Goal: Transaction & Acquisition: Purchase product/service

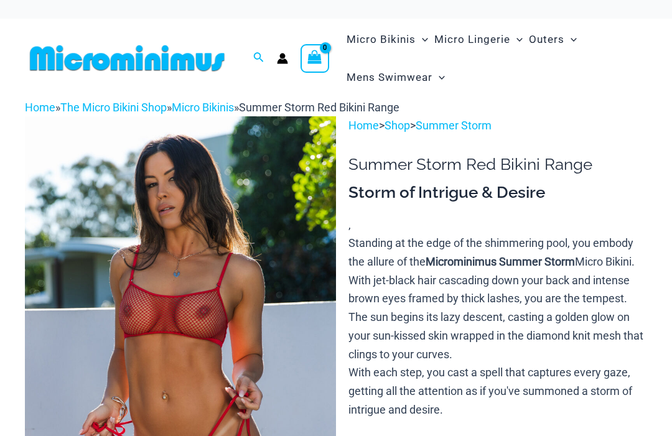
scroll to position [38, 0]
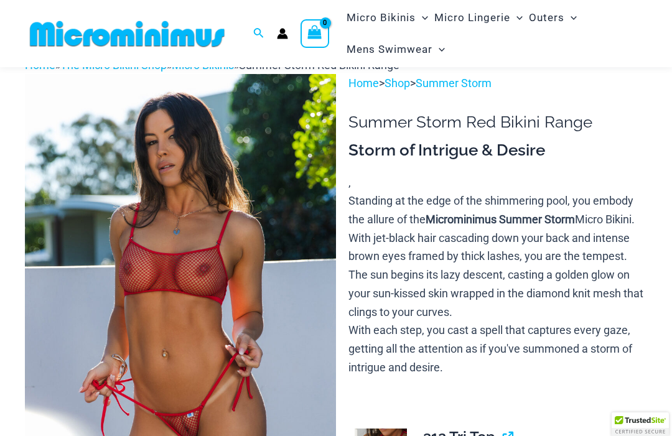
click at [297, 309] on img at bounding box center [180, 307] width 311 height 466
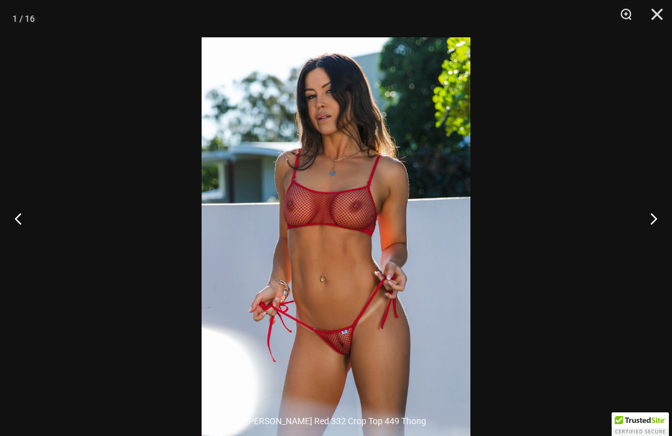
click at [406, 299] on img at bounding box center [336, 238] width 269 height 403
click at [405, 298] on img at bounding box center [336, 238] width 269 height 403
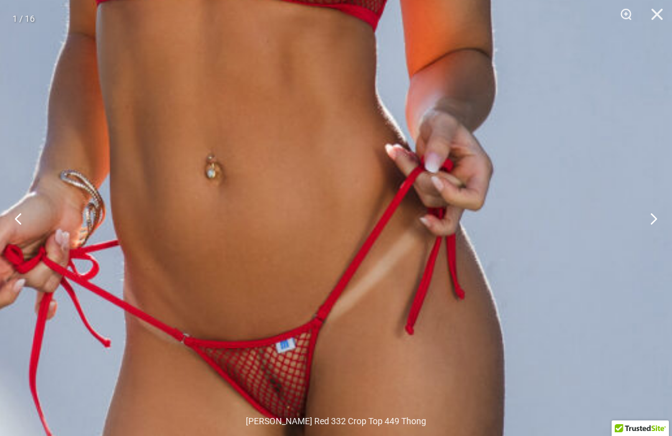
click at [654, 239] on button "Next" at bounding box center [648, 218] width 47 height 62
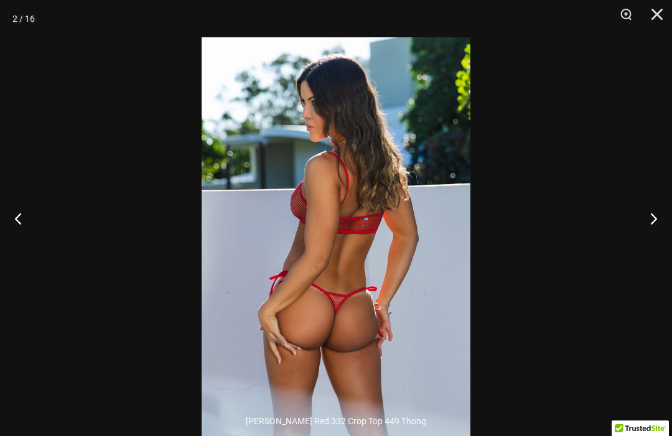
click at [646, 247] on button "Next" at bounding box center [648, 218] width 47 height 62
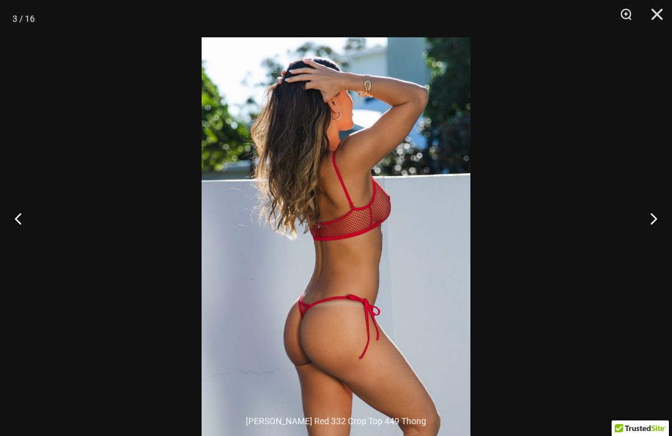
click at [640, 249] on button "Next" at bounding box center [648, 218] width 47 height 62
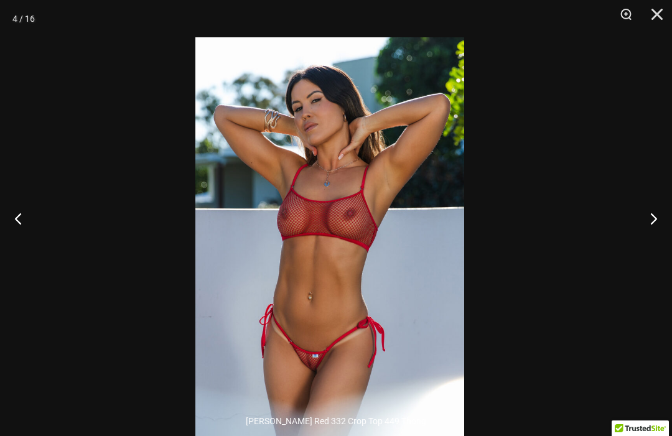
click at [394, 344] on img at bounding box center [329, 238] width 269 height 403
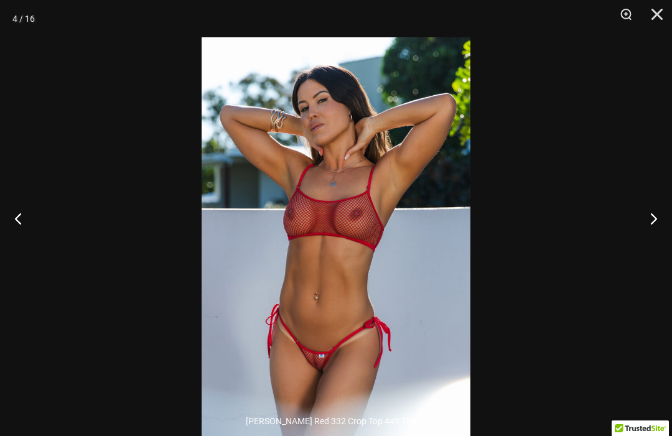
click at [373, 333] on img at bounding box center [336, 238] width 269 height 403
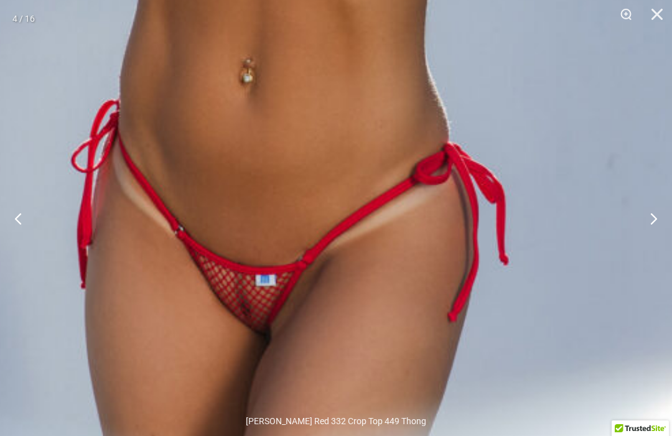
click at [655, 238] on button "Next" at bounding box center [648, 218] width 47 height 62
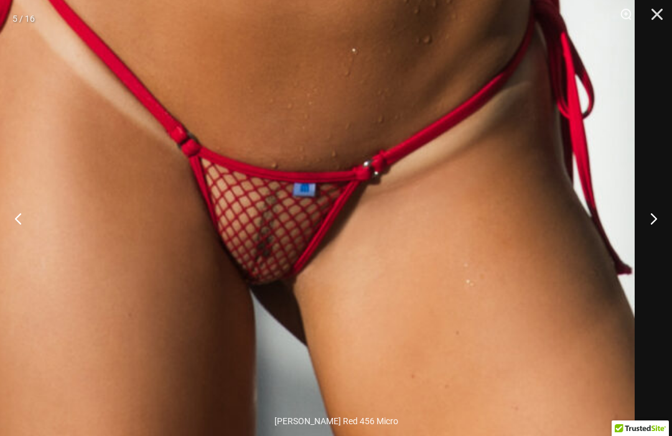
click at [649, 241] on button "Next" at bounding box center [648, 218] width 47 height 62
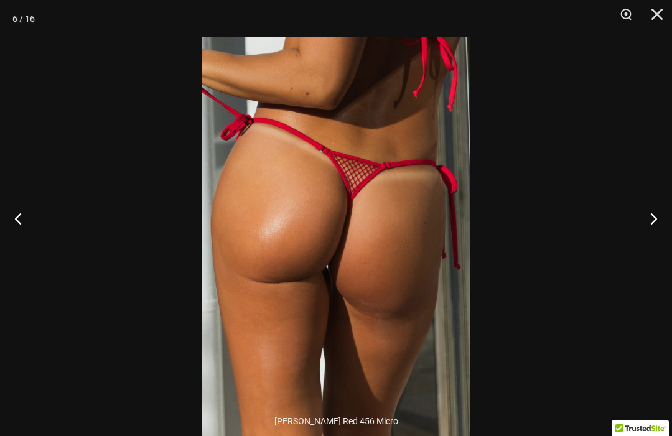
click at [647, 246] on button "Next" at bounding box center [648, 218] width 47 height 62
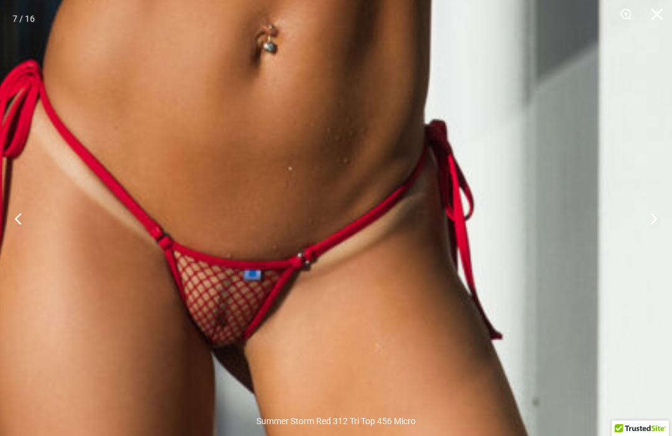
click at [641, 211] on button "Next" at bounding box center [648, 218] width 47 height 62
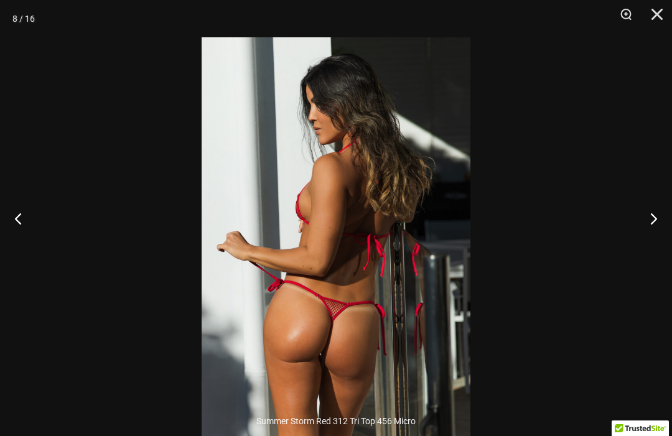
click at [661, 225] on button "Next" at bounding box center [648, 218] width 47 height 62
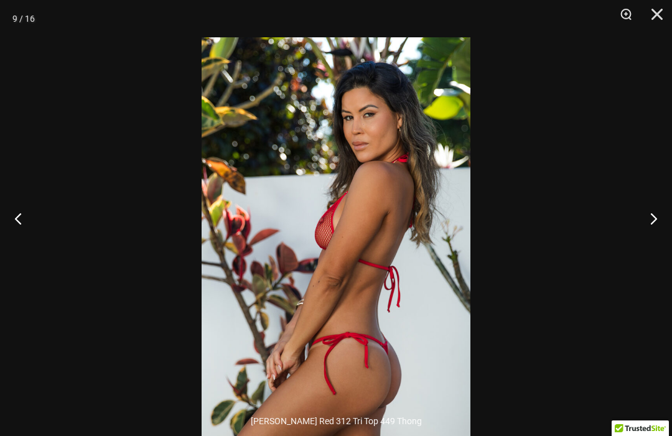
click at [648, 235] on button "Next" at bounding box center [648, 218] width 47 height 62
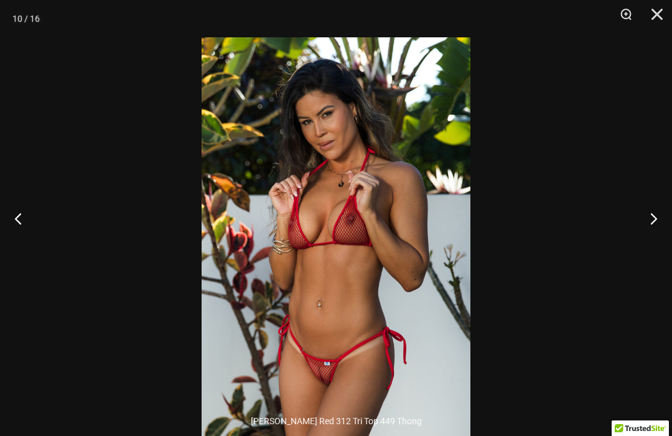
click at [642, 246] on button "Next" at bounding box center [648, 218] width 47 height 62
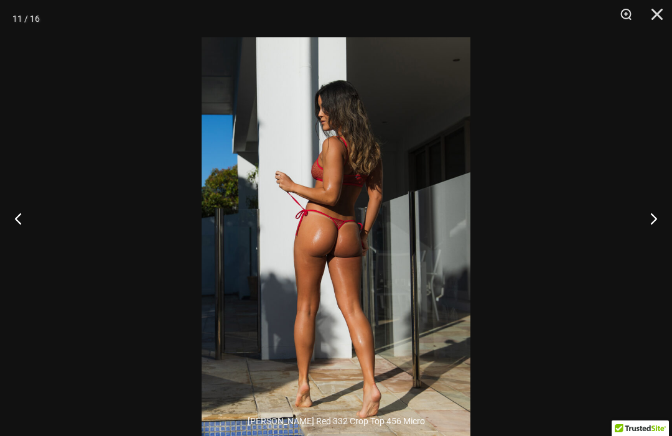
click at [643, 249] on button "Next" at bounding box center [648, 218] width 47 height 62
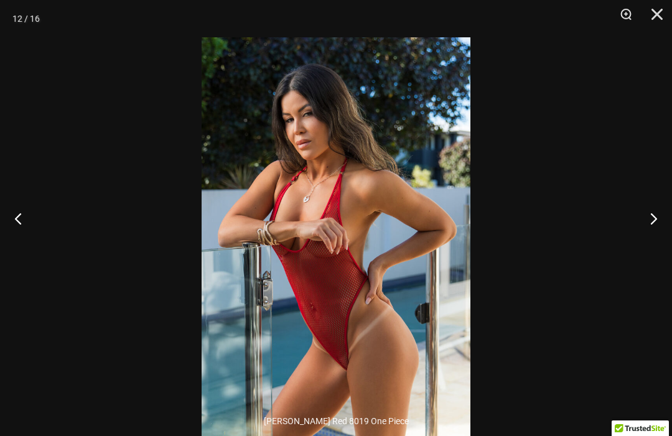
click at [644, 249] on button "Next" at bounding box center [648, 218] width 47 height 62
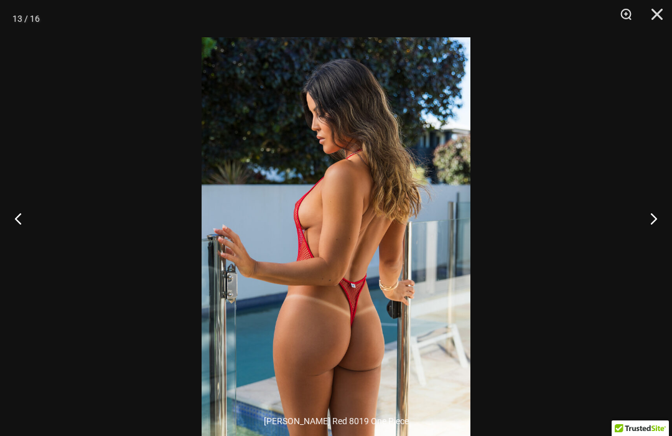
click at [647, 249] on button "Next" at bounding box center [648, 218] width 47 height 62
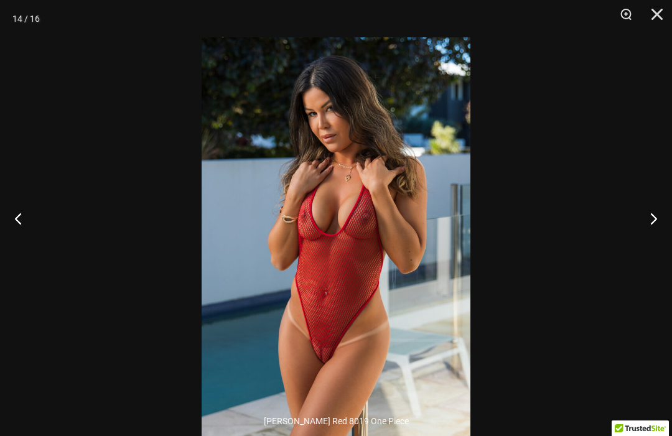
click at [391, 314] on img at bounding box center [336, 238] width 269 height 403
click at [390, 313] on img at bounding box center [336, 238] width 269 height 403
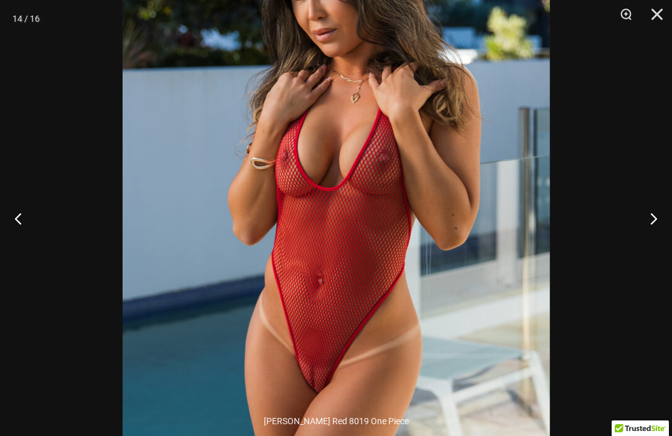
click at [389, 315] on img at bounding box center [336, 194] width 427 height 641
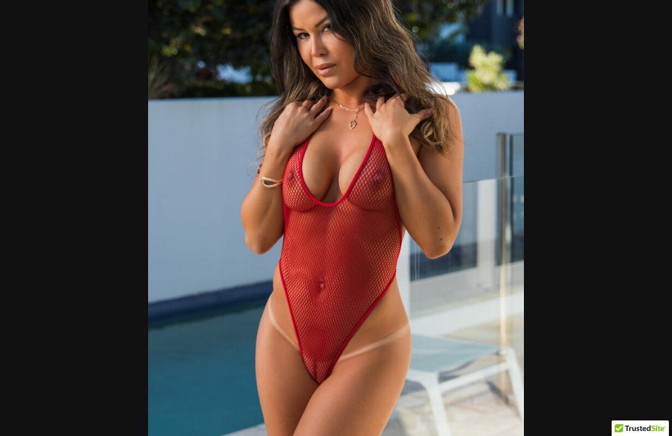
click at [564, 243] on div at bounding box center [336, 218] width 672 height 436
click at [27, 243] on button "Previous" at bounding box center [23, 218] width 47 height 62
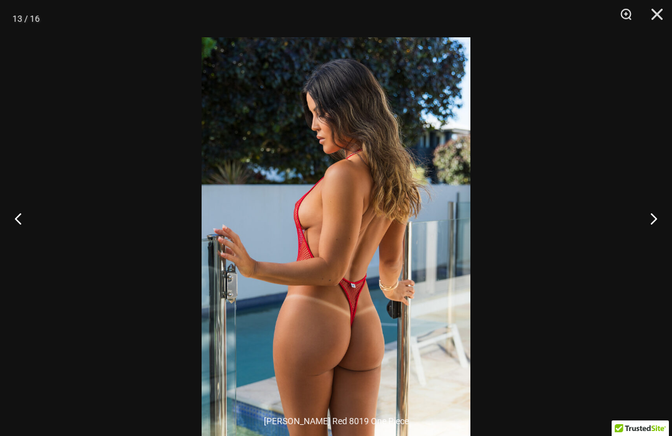
click at [19, 246] on button "Previous" at bounding box center [23, 218] width 47 height 62
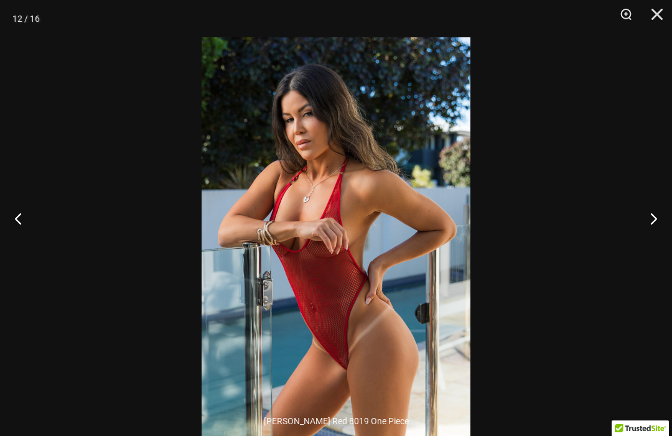
click at [22, 237] on button "Previous" at bounding box center [23, 218] width 47 height 62
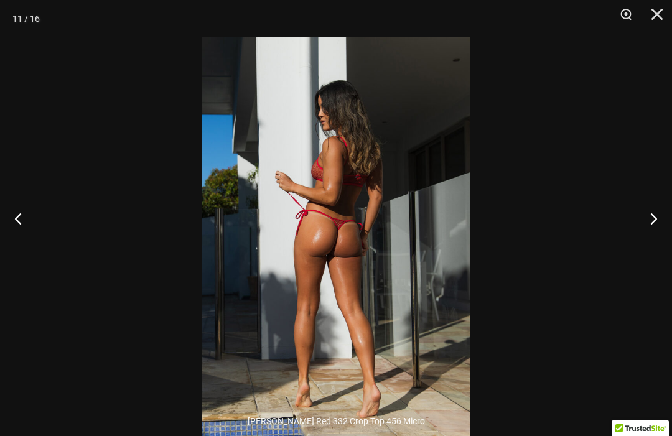
click at [649, 238] on button "Next" at bounding box center [648, 218] width 47 height 62
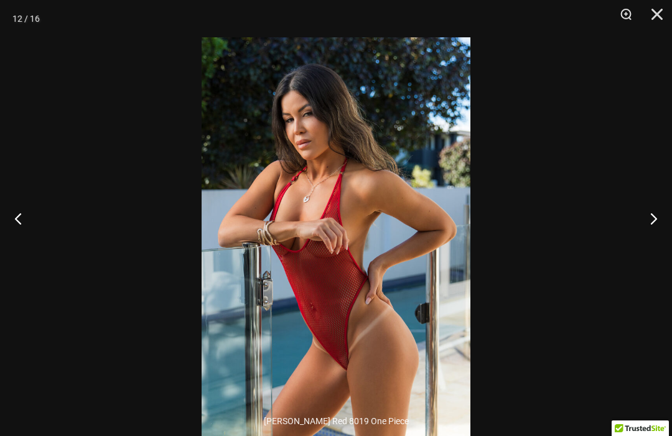
click at [662, 235] on button "Next" at bounding box center [648, 218] width 47 height 62
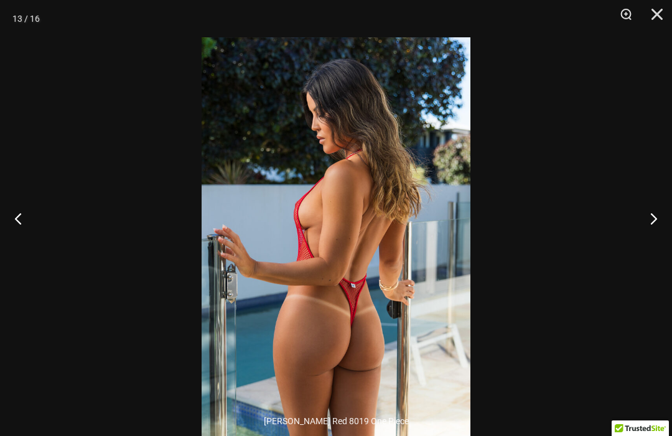
click at [664, 234] on button "Next" at bounding box center [648, 218] width 47 height 62
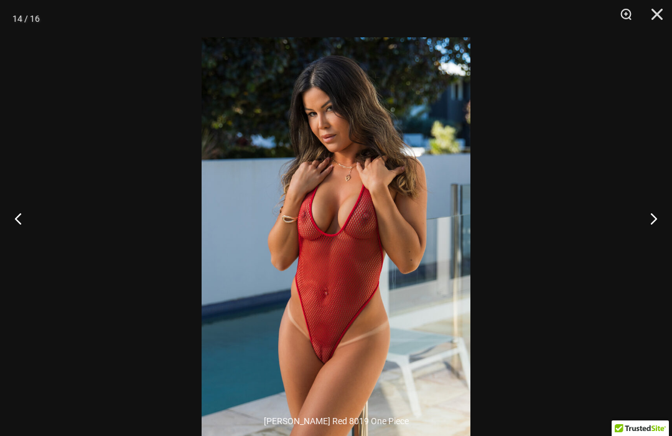
click at [663, 238] on button "Next" at bounding box center [648, 218] width 47 height 62
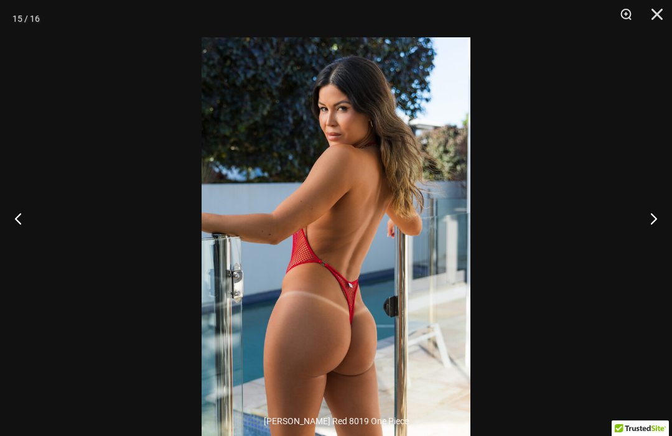
click at [667, 239] on button "Next" at bounding box center [648, 218] width 47 height 62
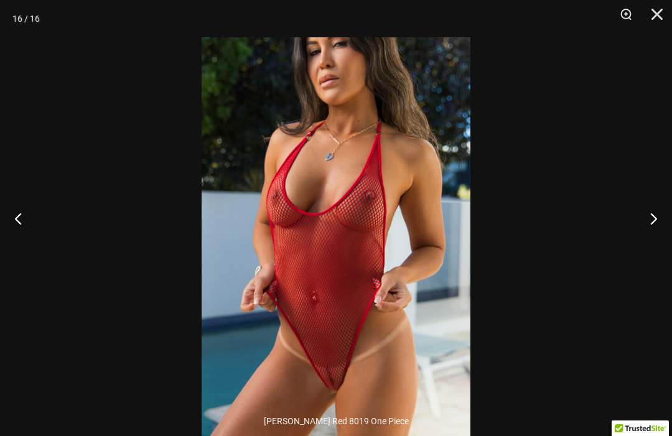
click at [664, 239] on button "Next" at bounding box center [648, 218] width 47 height 62
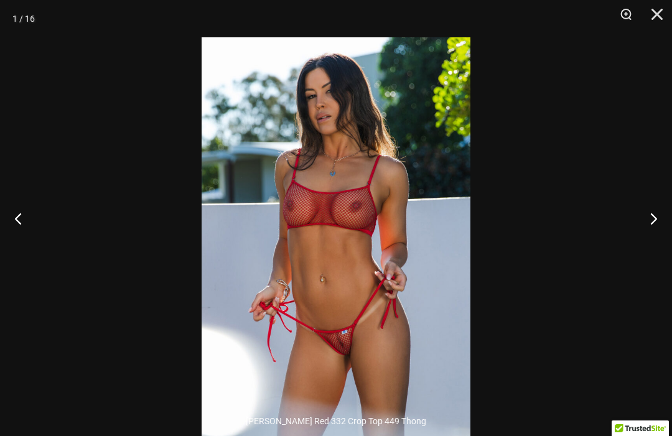
click at [667, 243] on button "Next" at bounding box center [648, 218] width 47 height 62
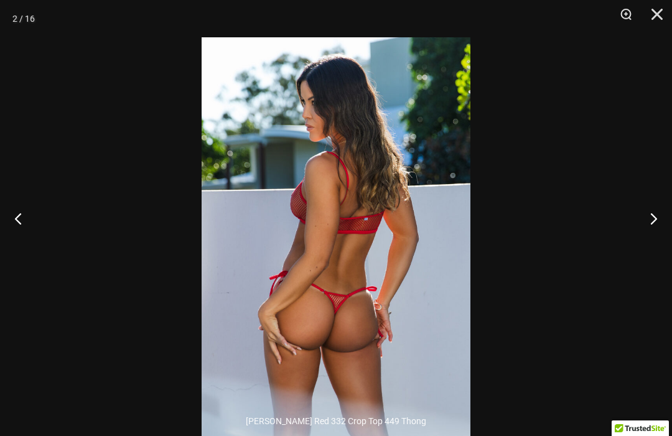
click at [666, 243] on button "Next" at bounding box center [648, 218] width 47 height 62
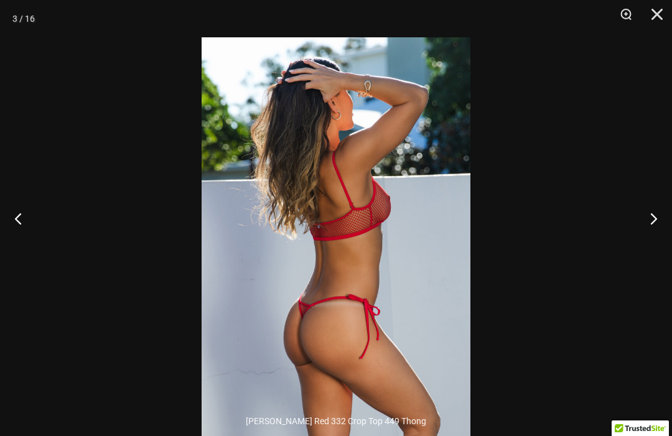
click at [653, 17] on button "Close" at bounding box center [652, 18] width 31 height 37
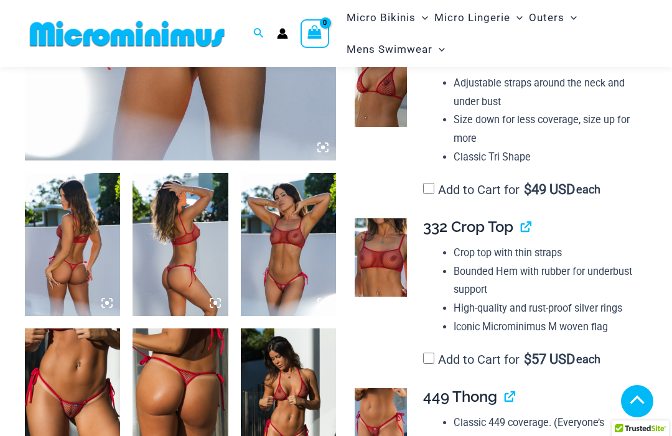
scroll to position [409, 0]
